Goal: Register for event/course

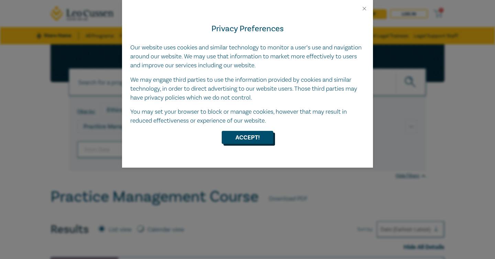
click at [240, 142] on button "Accept!" at bounding box center [248, 137] width 52 height 13
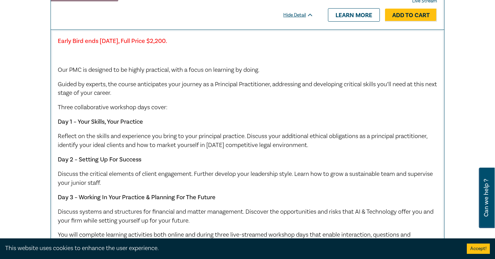
scroll to position [117, 0]
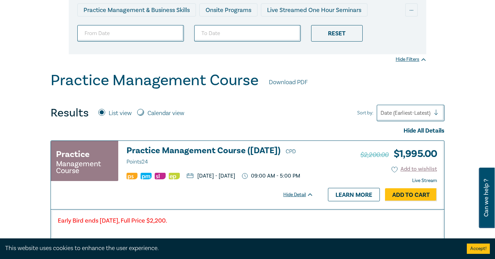
click at [248, 154] on h3 "Practice Management Course ([DATE]) CPD Points 24" at bounding box center [220, 156] width 187 height 21
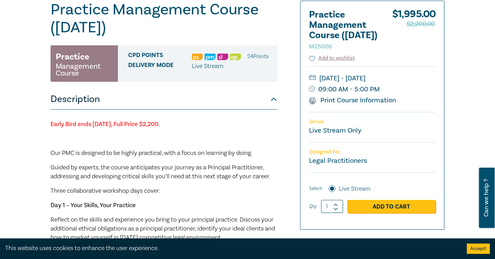
scroll to position [78, 0]
